Goal: Task Accomplishment & Management: Complete application form

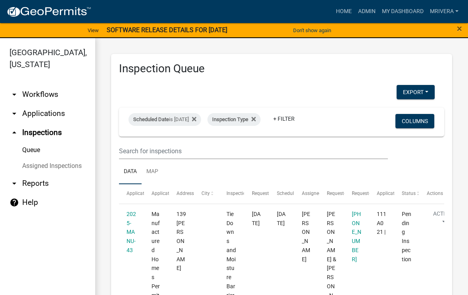
select select "1: 25"
click at [201, 118] on div "Scheduled Date is [DATE]" at bounding box center [165, 119] width 73 height 13
click at [189, 141] on input "[DATE]" at bounding box center [179, 149] width 56 height 16
type input "[DATE]"
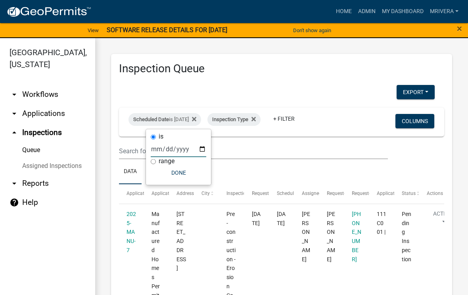
click at [325, 168] on ul "Data Map" at bounding box center [282, 171] width 326 height 25
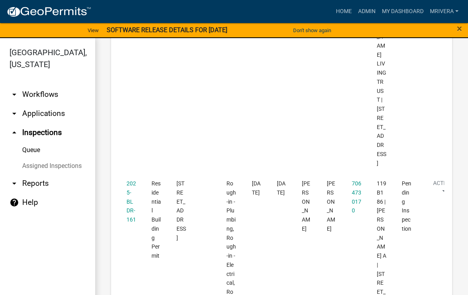
scroll to position [2908, 0]
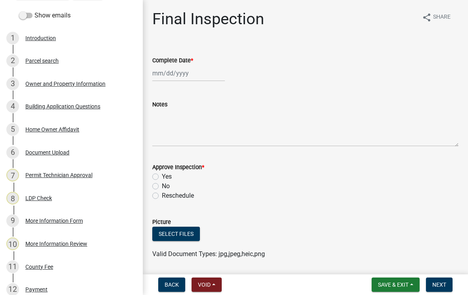
scroll to position [107, 0]
click at [59, 150] on div "Document Upload" at bounding box center [47, 153] width 44 height 6
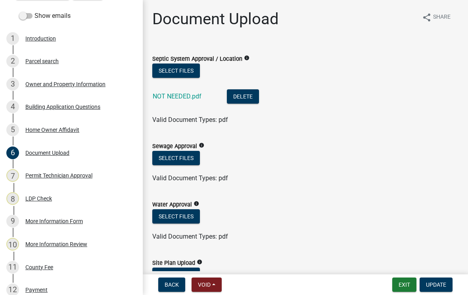
click at [187, 94] on link "NOT NEEDED.pdf" at bounding box center [177, 96] width 49 height 8
click at [213, 177] on span "Valid Document Types: pdf" at bounding box center [190, 178] width 76 height 8
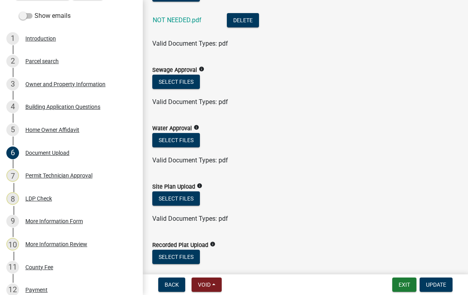
scroll to position [75, 0]
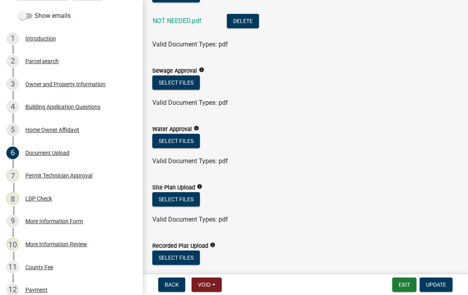
click at [213, 161] on span "Valid Document Types: pdf" at bounding box center [190, 161] width 76 height 8
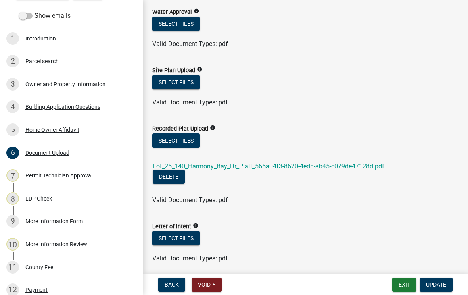
scroll to position [194, 0]
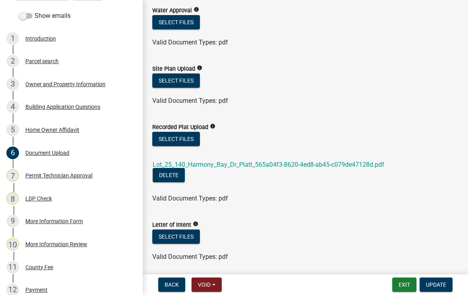
click at [275, 166] on link "Lot_25_140_Harmony_Bay_Dr_Platt_565a04f3-8620-4ed8-ab45-c079de47128d.pdf" at bounding box center [269, 165] width 232 height 8
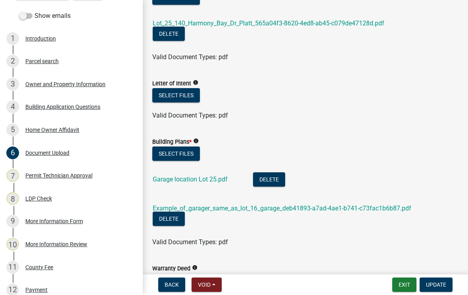
scroll to position [335, 0]
click at [214, 180] on link "Garage location Lot 25.pdf" at bounding box center [190, 179] width 75 height 8
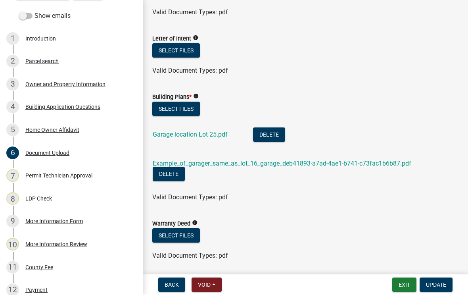
scroll to position [384, 0]
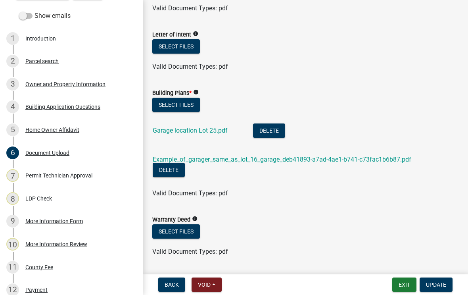
click at [326, 156] on link "Example_of_garager_same_as_lot_16_garage_deb41893-a7ad-4ae1-b741-c73fac1b6b87.p…" at bounding box center [282, 160] width 259 height 8
click at [94, 86] on div "Owner and Property Information" at bounding box center [65, 84] width 80 height 6
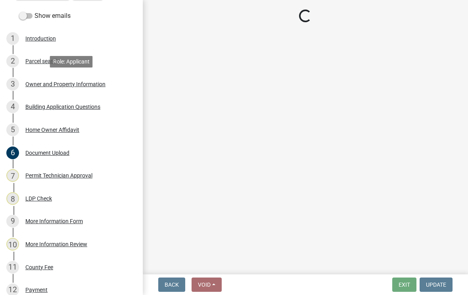
select select "a6b90f04-145f-43dc-a4e6-6d5ec8e28ec9"
select select "83394b22-4a11-496c-8e5c-75ade2e72faf"
select select "ece5c1a9-df30-4702-9587-5deee23533b7"
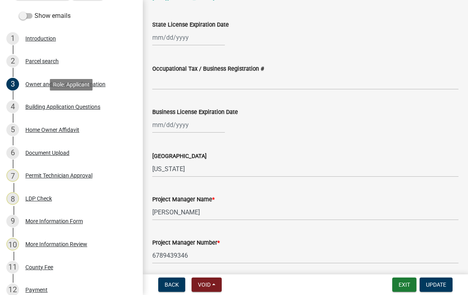
scroll to position [1073, 0]
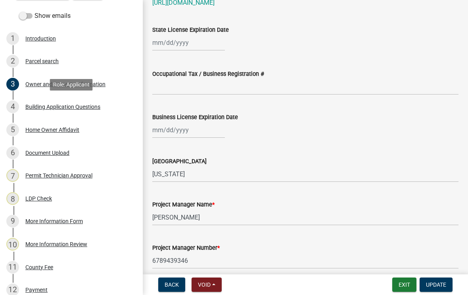
click at [97, 109] on div "Building Application Questions" at bounding box center [62, 107] width 75 height 6
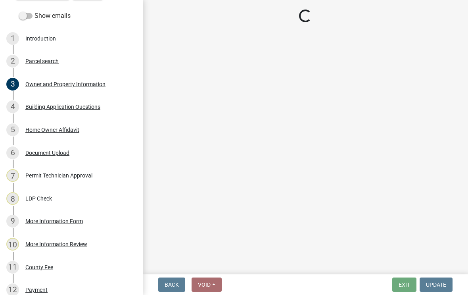
click at [365, 256] on main "Loading..." at bounding box center [306, 135] width 326 height 271
click at [81, 106] on div "Building Application Questions" at bounding box center [62, 107] width 75 height 6
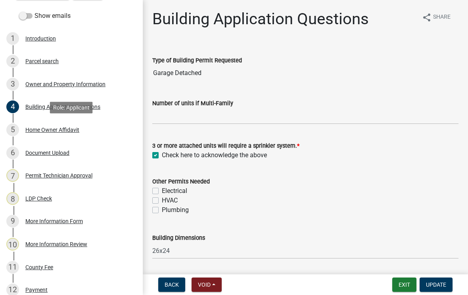
click at [68, 128] on div "Home Owner Affidavit" at bounding box center [52, 130] width 54 height 6
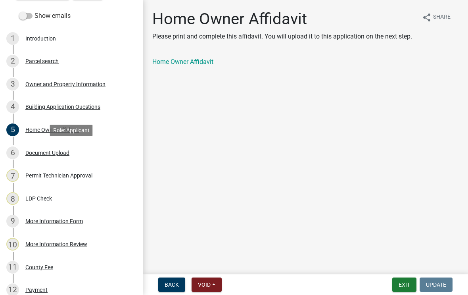
click at [53, 154] on div "Document Upload" at bounding box center [47, 153] width 44 height 6
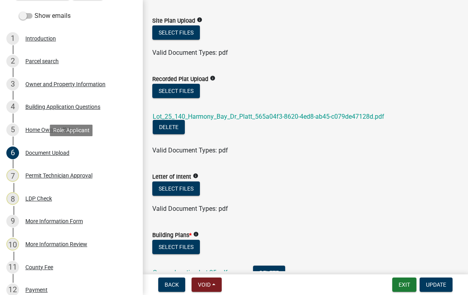
scroll to position [251, 0]
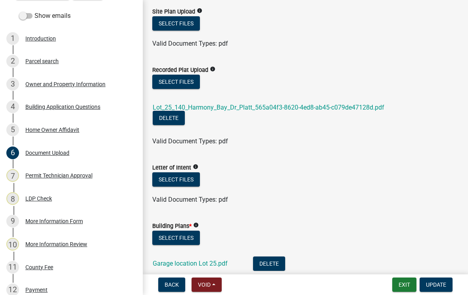
click at [340, 105] on link "Lot_25_140_Harmony_Bay_Dr_Platt_565a04f3-8620-4ed8-ab45-c079de47128d.pdf" at bounding box center [269, 108] width 232 height 8
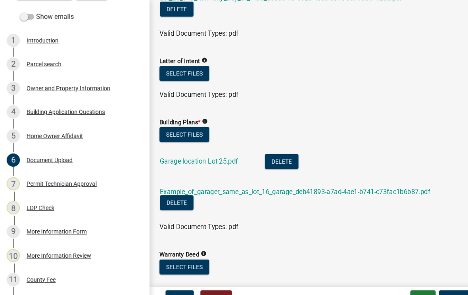
scroll to position [366, 0]
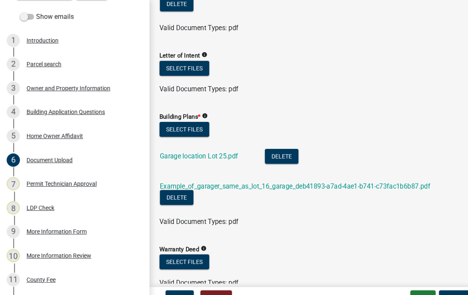
click at [220, 151] on link "Garage location Lot 25.pdf" at bounding box center [190, 149] width 75 height 8
click at [298, 175] on link "Example_of_garager_same_as_lot_16_garage_deb41893-a7ad-4ae1-b741-c73fac1b6b87.p…" at bounding box center [282, 178] width 259 height 8
